Goal: Find specific page/section: Find specific page/section

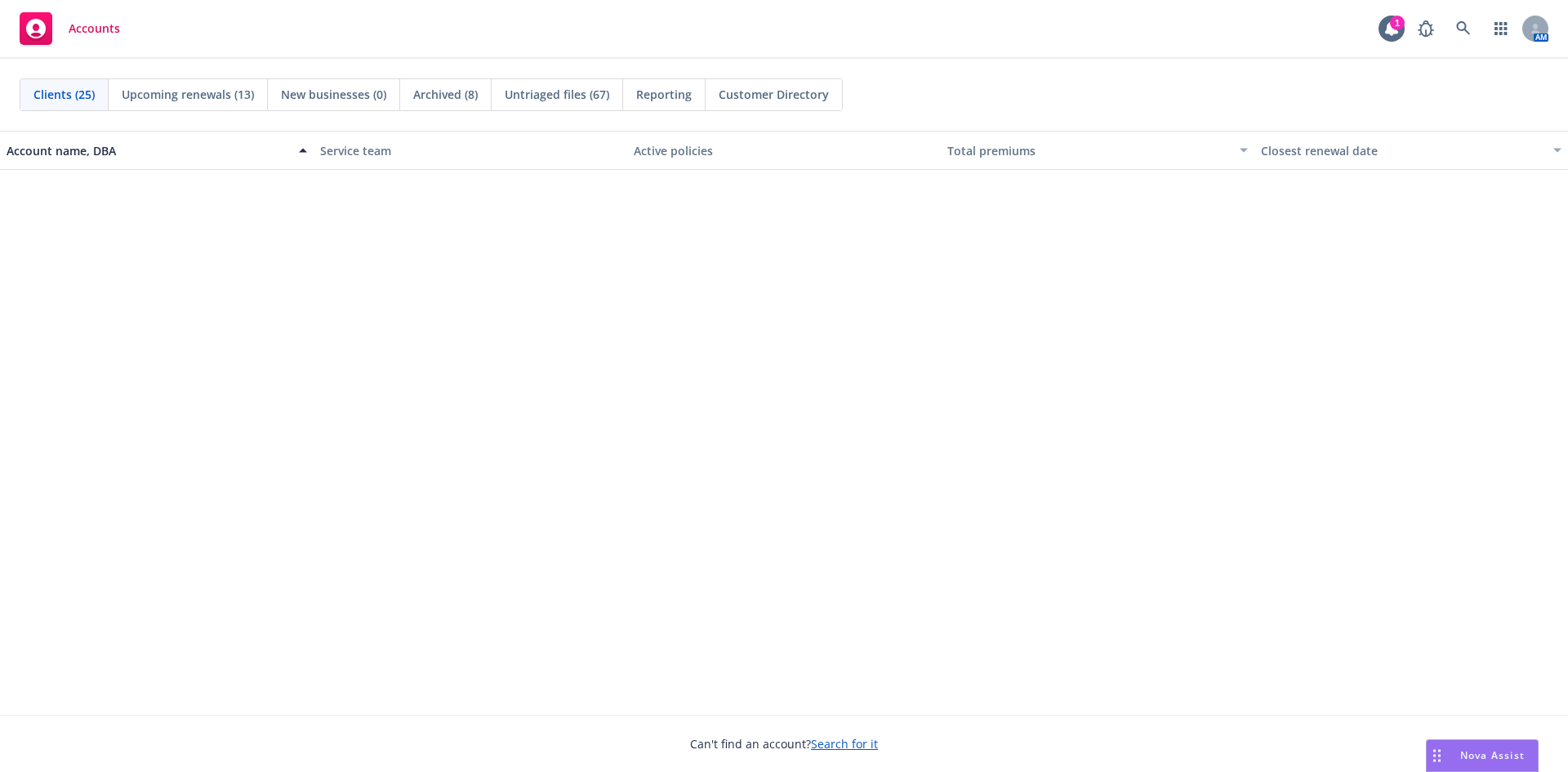
scroll to position [735, 0]
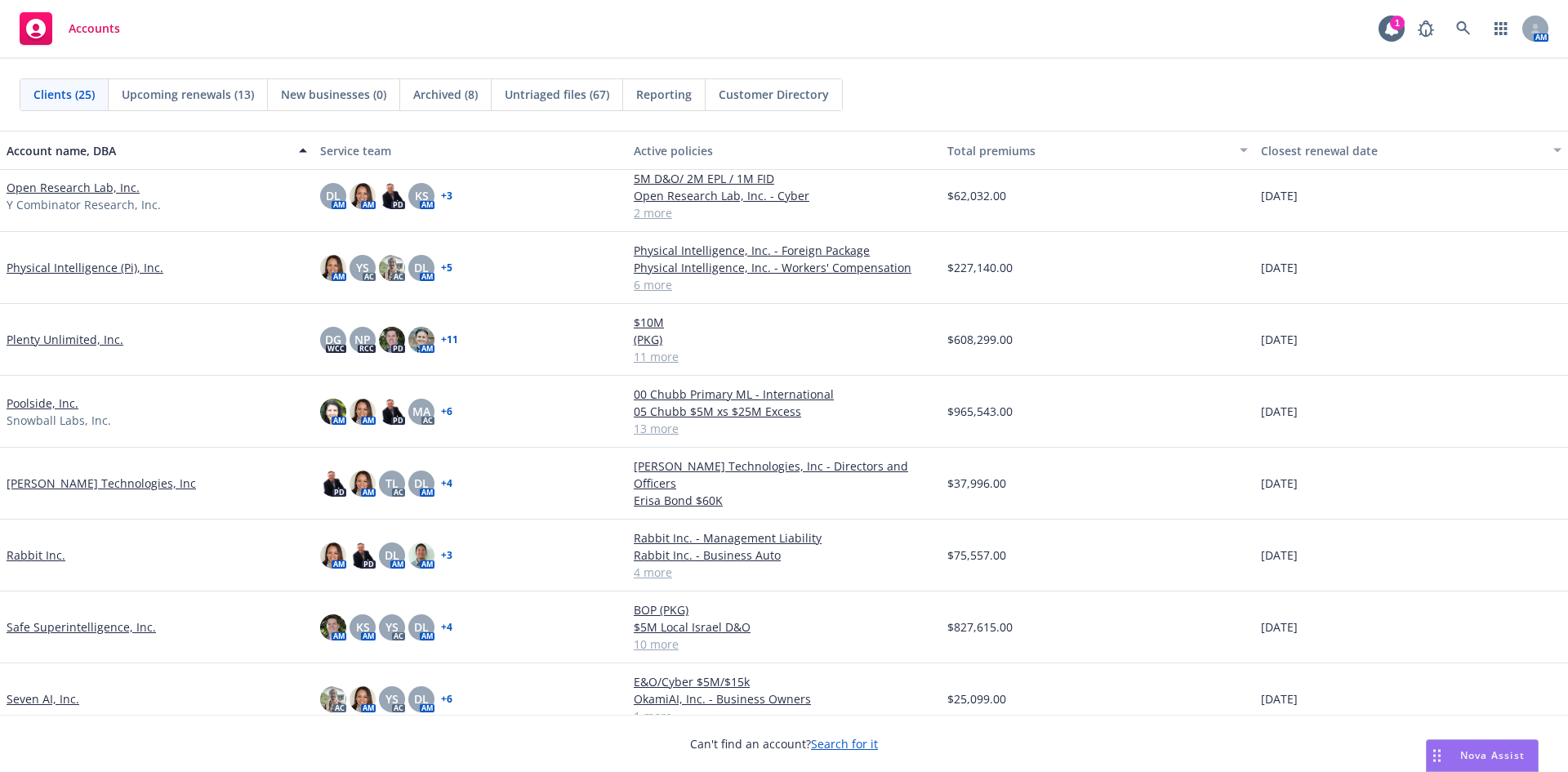
click at [12, 552] on link "Rabbit Inc." at bounding box center [36, 555] width 59 height 17
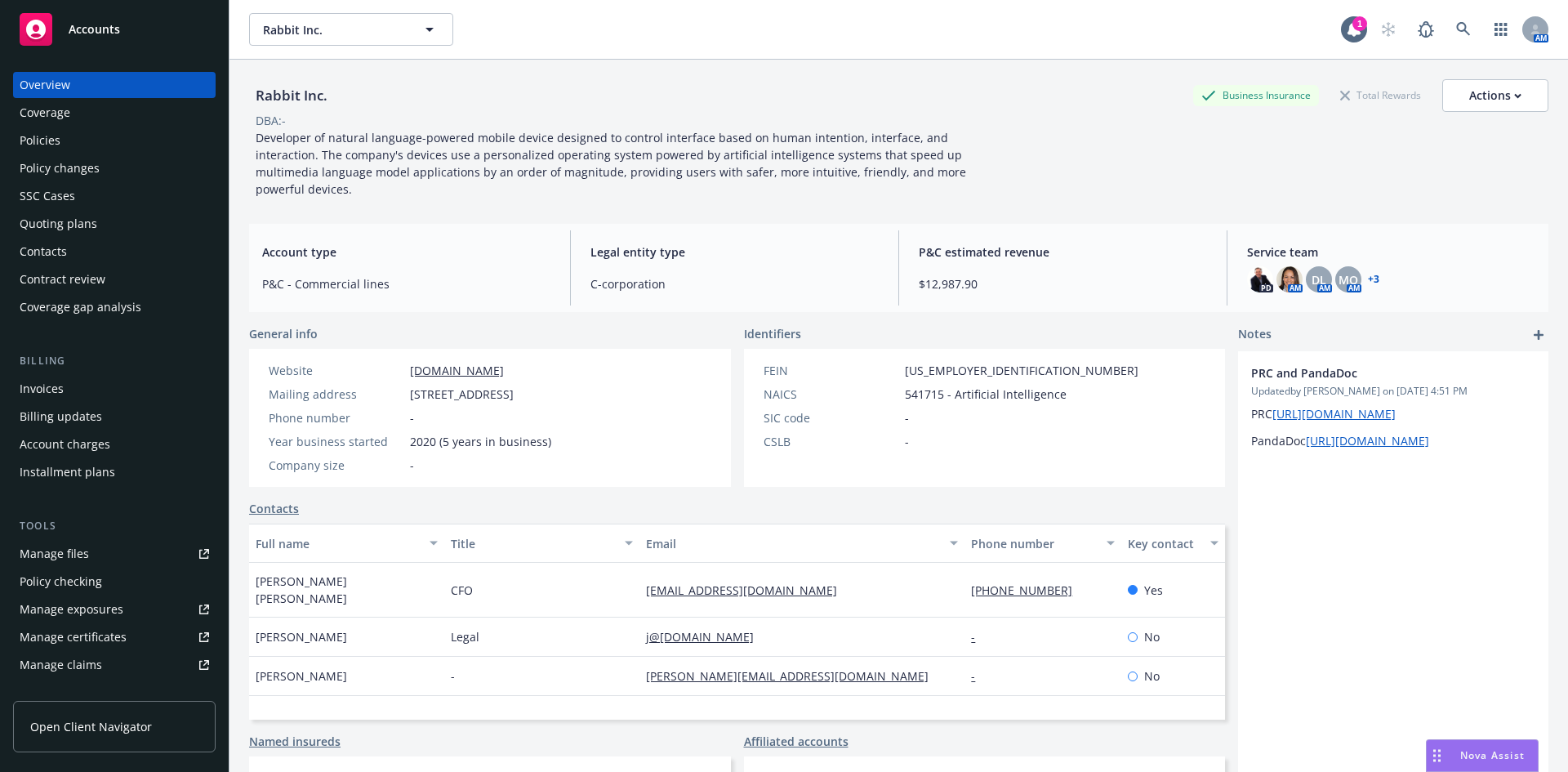
click at [28, 386] on div "Invoices" at bounding box center [42, 389] width 44 height 27
